Goal: Task Accomplishment & Management: Manage account settings

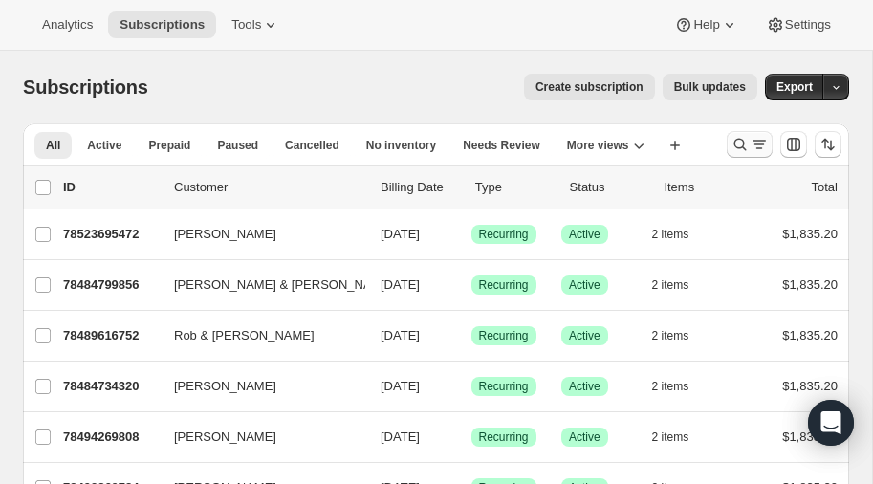
click at [737, 142] on icon "Search and filter results" at bounding box center [739, 144] width 19 height 19
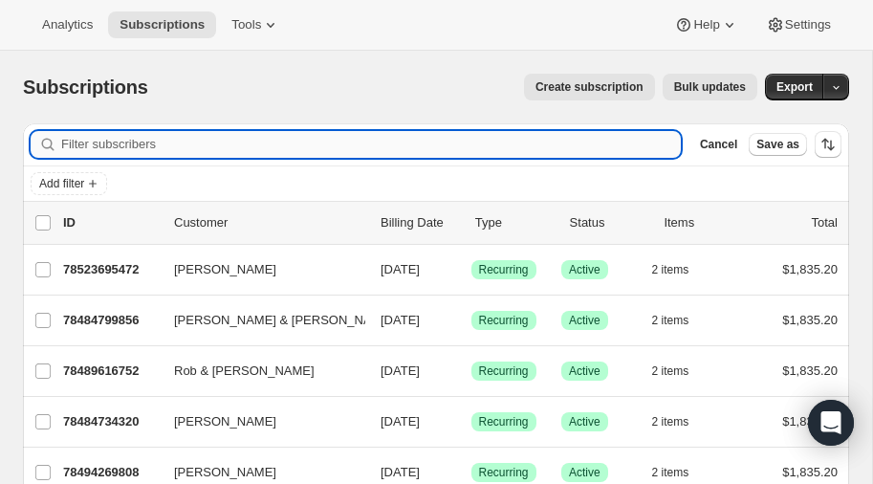
click at [194, 142] on input "Filter subscribers" at bounding box center [370, 144] width 619 height 27
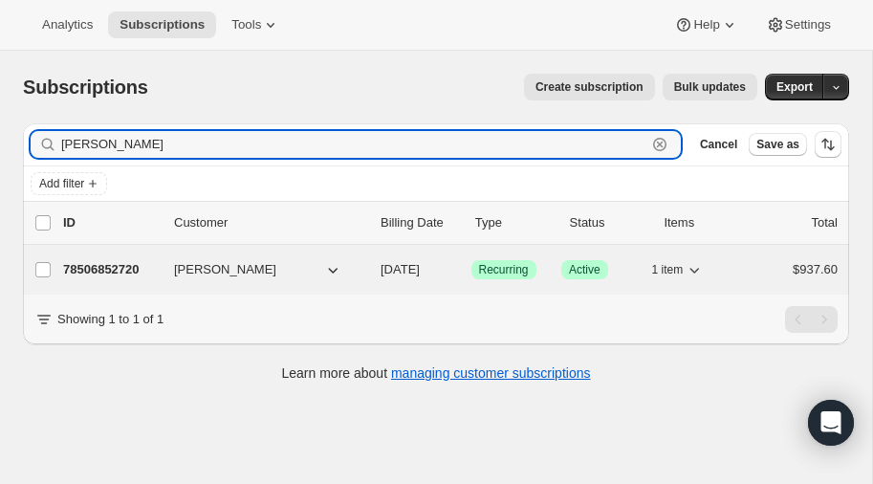
type input "[PERSON_NAME]"
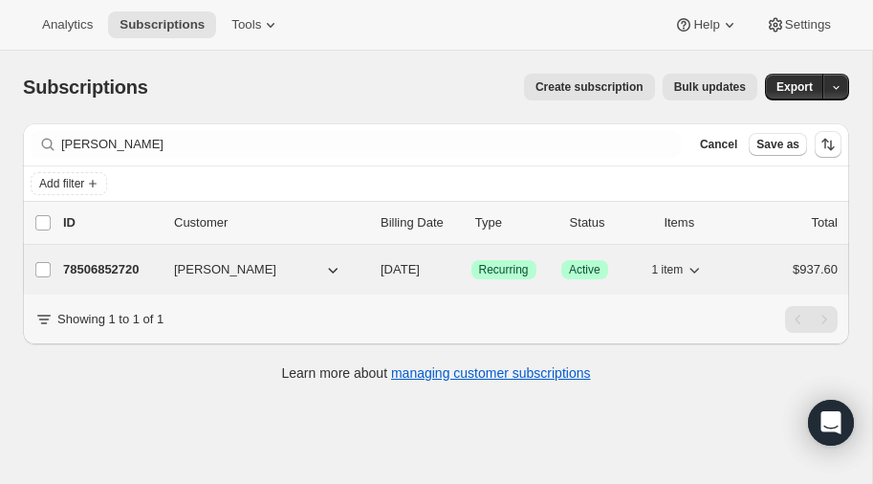
click at [100, 267] on p "78506852720" at bounding box center [111, 269] width 96 height 19
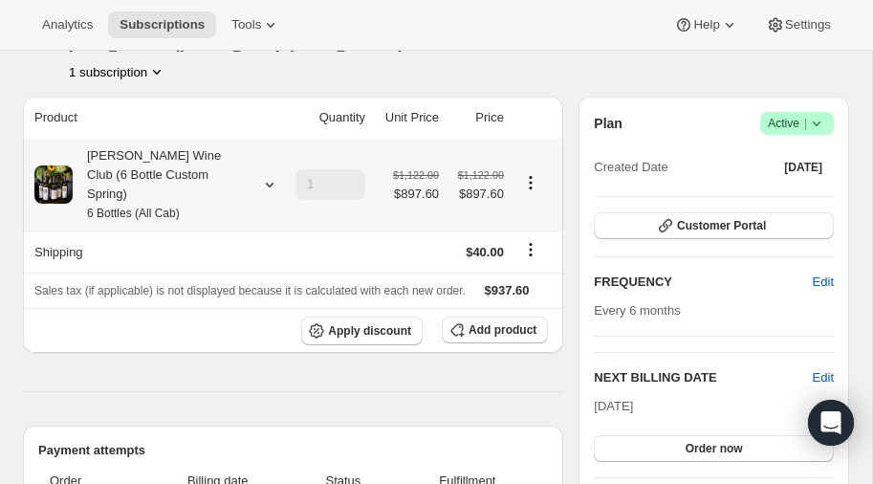
scroll to position [132, 0]
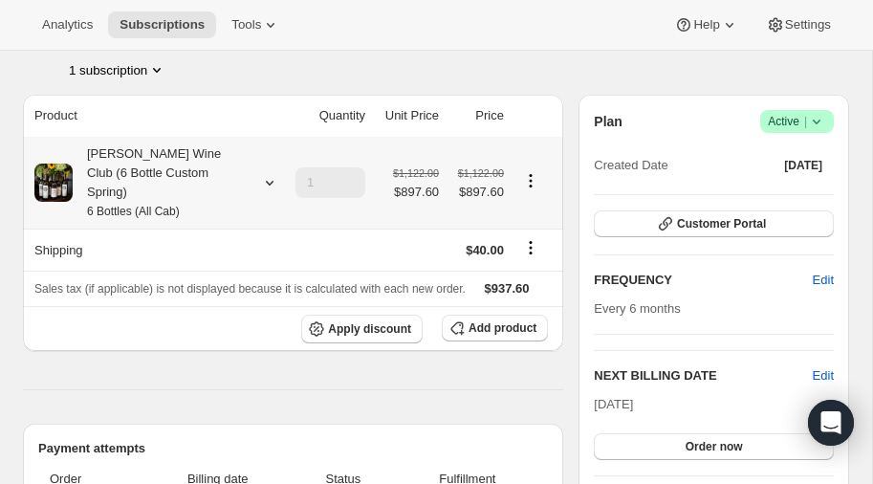
click at [267, 181] on icon at bounding box center [270, 183] width 8 height 5
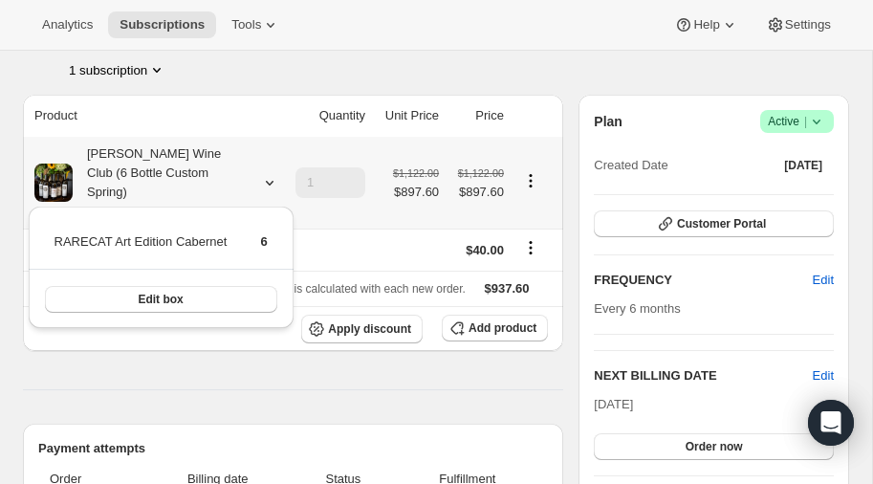
click at [267, 181] on icon at bounding box center [270, 183] width 8 height 5
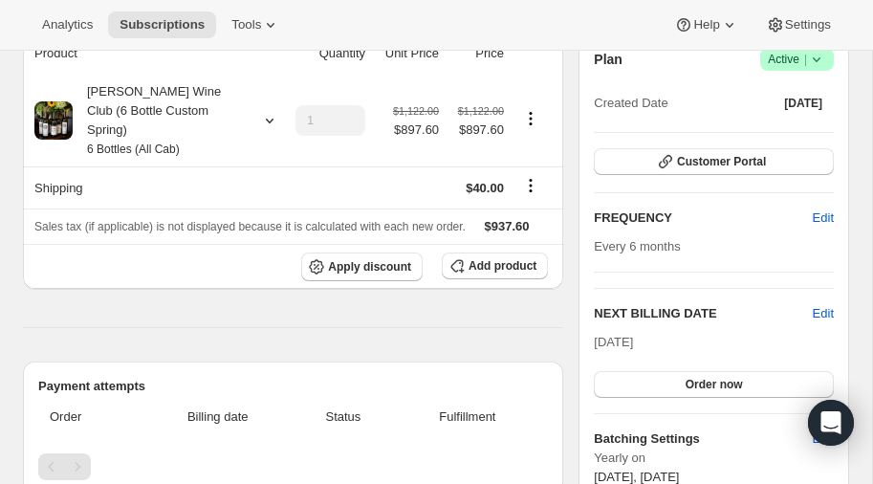
scroll to position [189, 0]
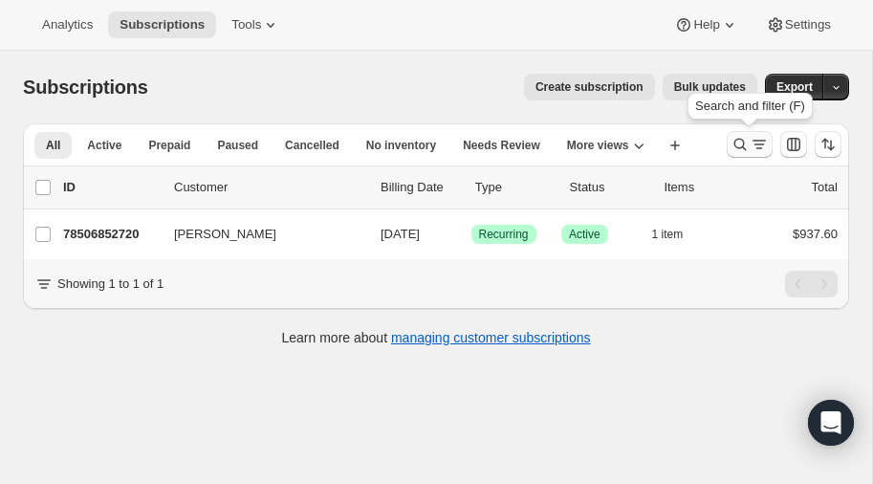
click at [735, 142] on icon "Search and filter results" at bounding box center [739, 144] width 19 height 19
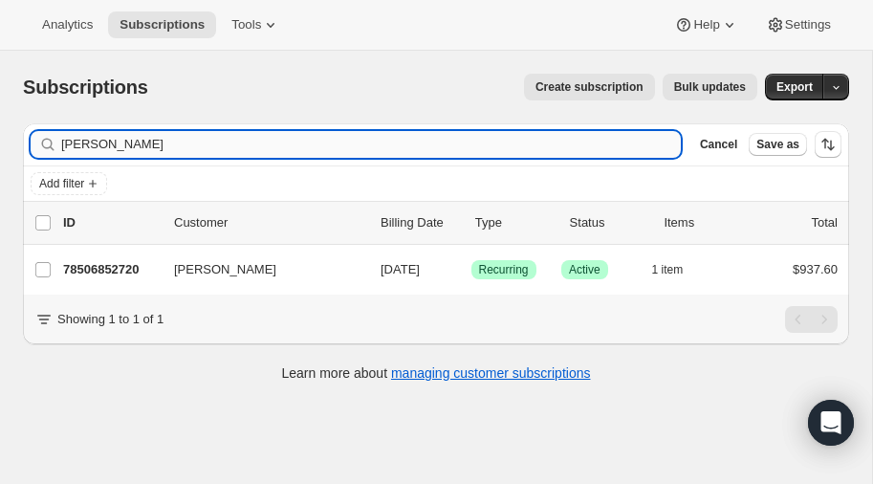
click at [132, 148] on input "[PERSON_NAME]" at bounding box center [370, 144] width 619 height 27
type input "b"
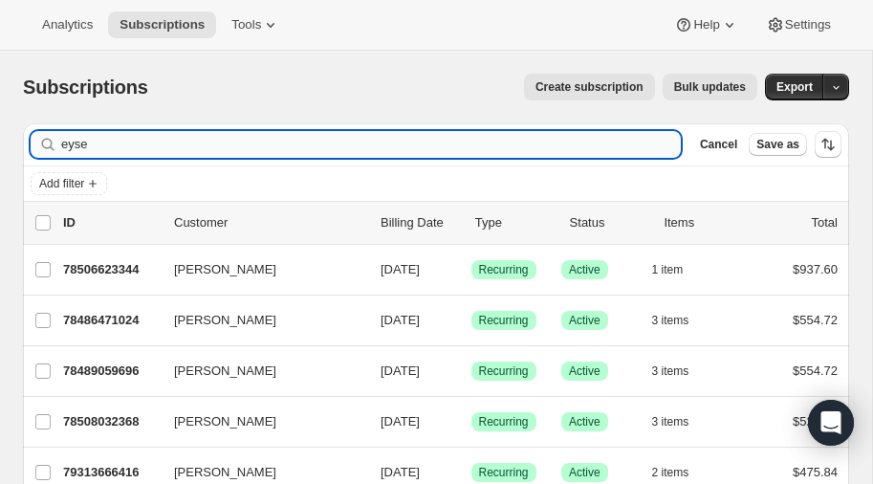
click at [123, 144] on input "eyse" at bounding box center [370, 144] width 619 height 27
type input "e"
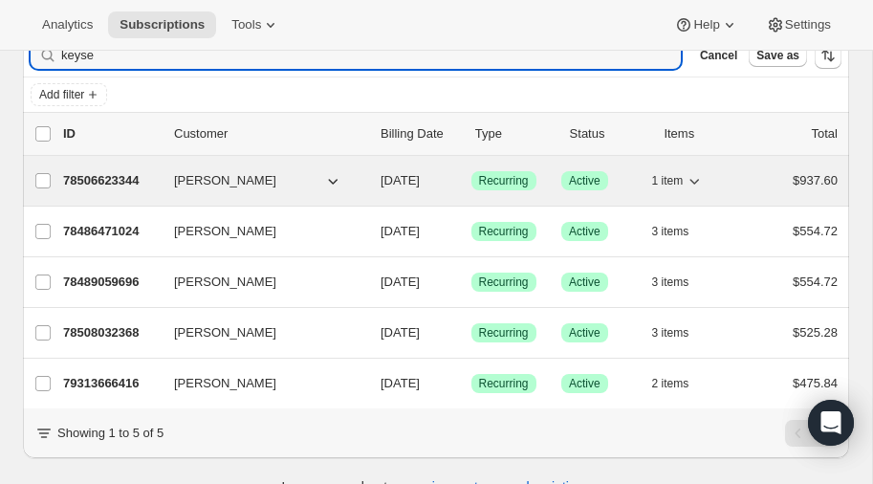
scroll to position [88, 0]
type input "keyse"
click at [119, 175] on p "78506623344" at bounding box center [111, 181] width 96 height 19
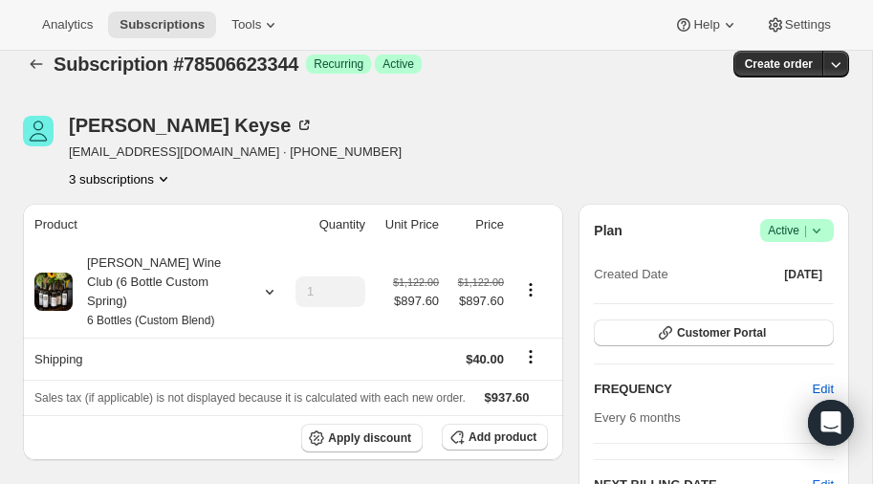
scroll to position [30, 0]
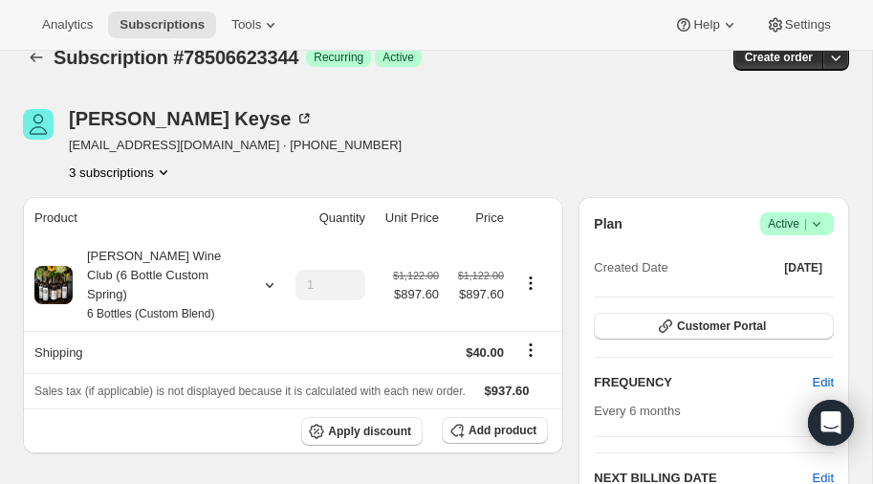
click at [164, 166] on icon "Product actions" at bounding box center [163, 171] width 19 height 19
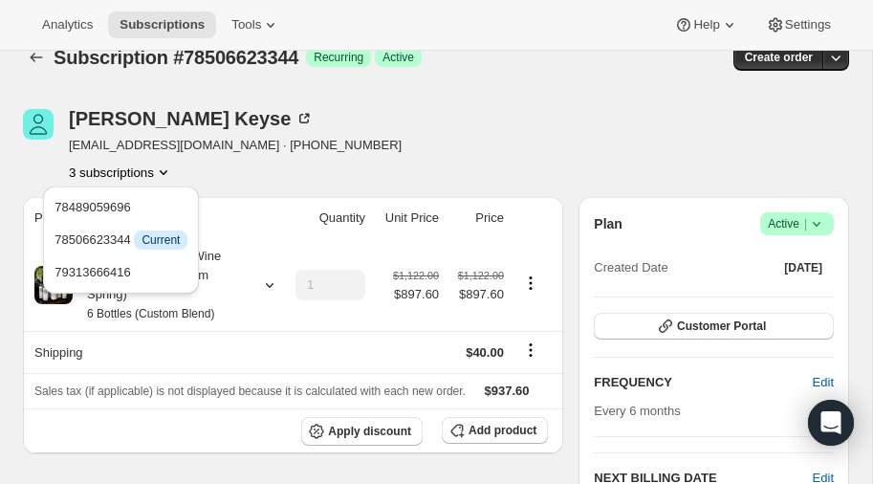
click at [164, 166] on icon "Product actions" at bounding box center [163, 171] width 19 height 19
click at [365, 128] on div "[PERSON_NAME] [EMAIL_ADDRESS][DOMAIN_NAME] · [PHONE_NUMBER] 3 subscriptions" at bounding box center [312, 145] width 578 height 73
